Goal: Use online tool/utility

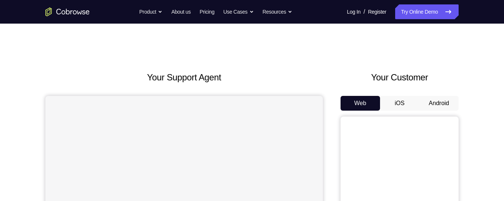
click at [444, 103] on button "Android" at bounding box center [438, 103] width 39 height 15
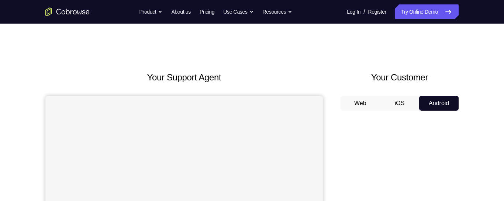
click at [399, 103] on button "iOS" at bounding box center [399, 103] width 39 height 15
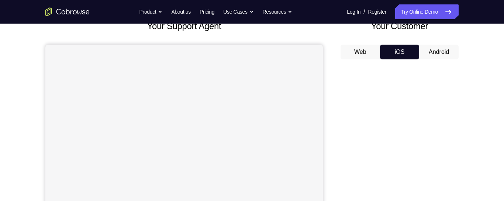
scroll to position [54, 0]
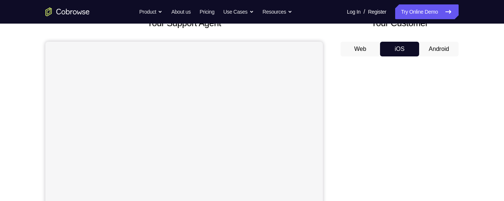
click at [441, 49] on button "Android" at bounding box center [438, 49] width 39 height 15
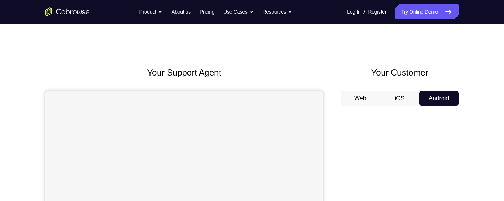
scroll to position [0, 0]
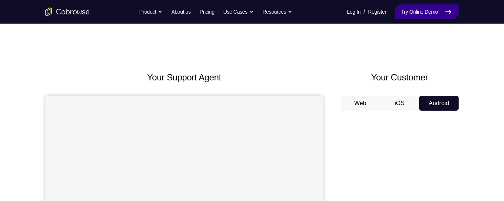
click at [443, 12] on link "Try Online Demo" at bounding box center [426, 11] width 63 height 15
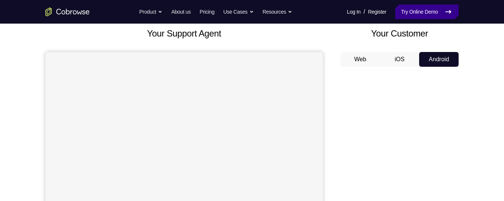
scroll to position [45, 0]
click at [429, 13] on link "Try Online Demo" at bounding box center [426, 11] width 63 height 15
click at [431, 13] on link "Try Online Demo" at bounding box center [426, 11] width 63 height 15
click at [432, 13] on link "Try Online Demo" at bounding box center [426, 11] width 63 height 15
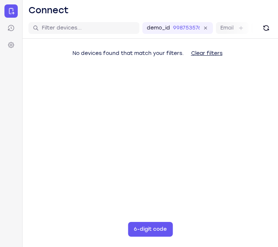
click at [276, 124] on main "demo_id 998753576 998753576 Email User ID Device ID Device name 6-digit code Co…" at bounding box center [150, 141] width 255 height 247
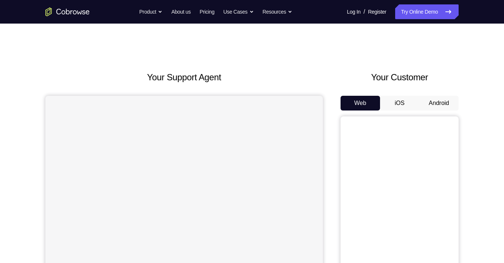
click at [451, 101] on button "Android" at bounding box center [438, 103] width 39 height 15
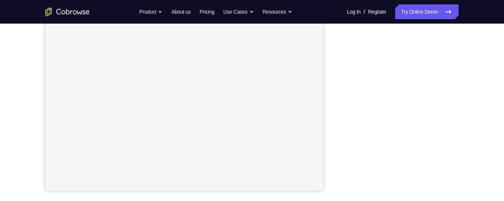
scroll to position [153, 0]
